Goal: Information Seeking & Learning: Learn about a topic

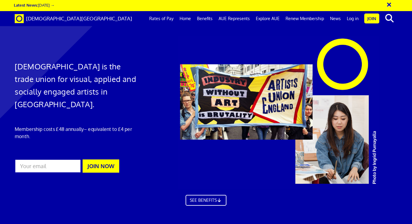
scroll to position [0, 2]
click at [190, 18] on link "Home" at bounding box center [185, 18] width 17 height 15
click at [208, 18] on link "Benefits" at bounding box center [205, 18] width 22 height 15
click at [207, 16] on link "Benefits" at bounding box center [205, 18] width 22 height 15
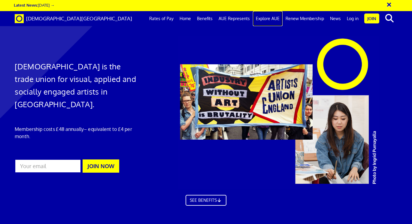
click at [275, 21] on link "Explore AUE" at bounding box center [268, 18] width 30 height 15
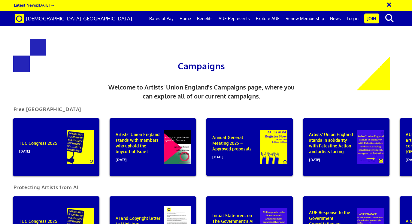
scroll to position [0, 2]
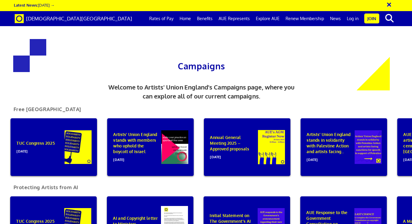
scroll to position [0, 2]
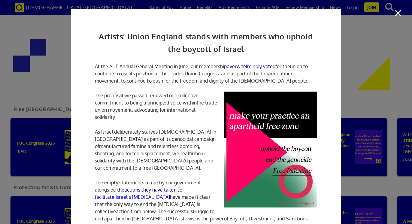
click at [397, 14] on div "Artists’ Union England stands with members who uphold the boycott of Israel At …" at bounding box center [206, 112] width 412 height 224
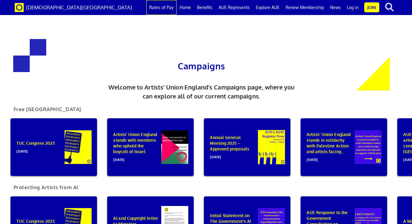
click at [169, 9] on link "Rates of Pay" at bounding box center [161, 7] width 30 height 15
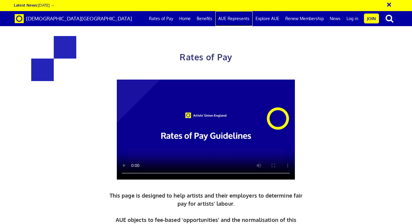
click at [233, 20] on link "AUE Represents" at bounding box center [233, 18] width 37 height 15
click at [232, 19] on link "AUE Represents" at bounding box center [233, 18] width 37 height 15
click at [265, 18] on link "Explore AUE" at bounding box center [267, 18] width 30 height 15
